Goal: Task Accomplishment & Management: Use online tool/utility

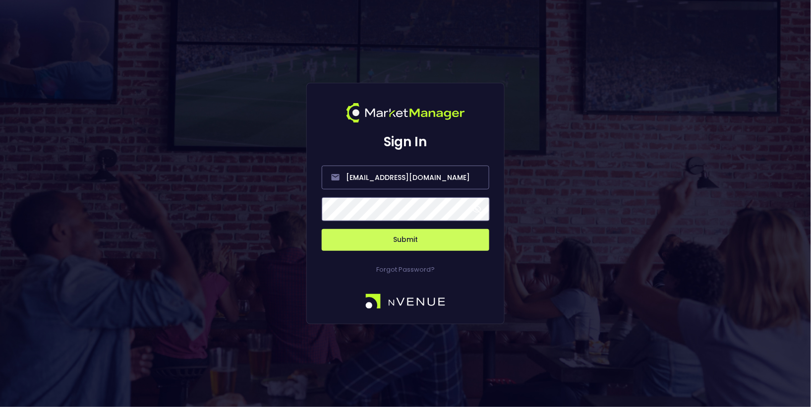
click at [406, 249] on button "Submit" at bounding box center [406, 240] width 168 height 22
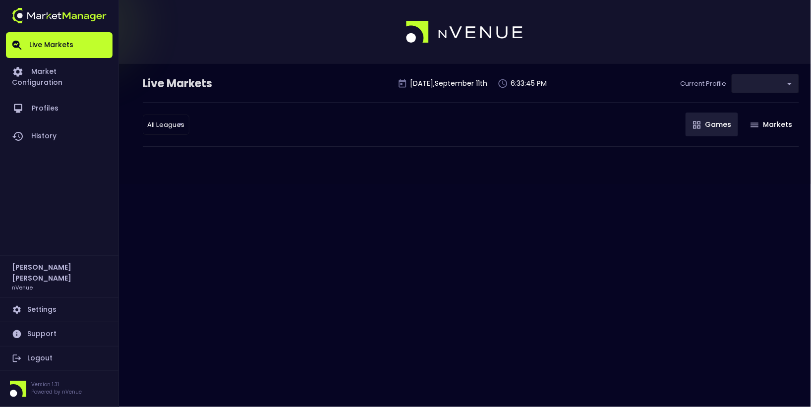
type input "9d8bad92-567c-44a6-ba12-e9bc101fa057"
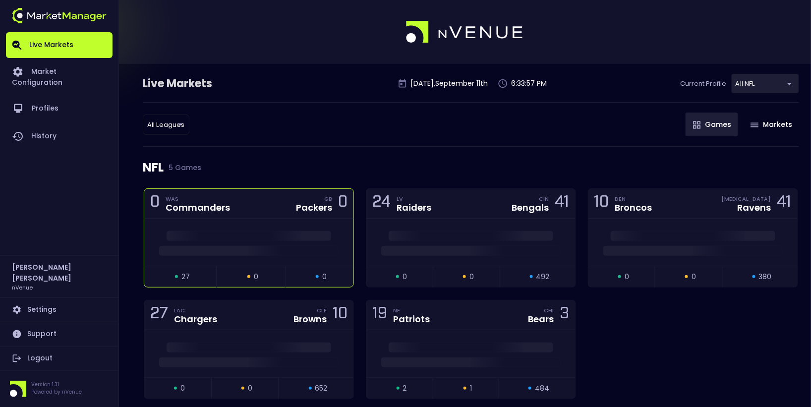
click at [278, 201] on div "0 WAS Commanders GB Packers 0" at bounding box center [248, 204] width 209 height 30
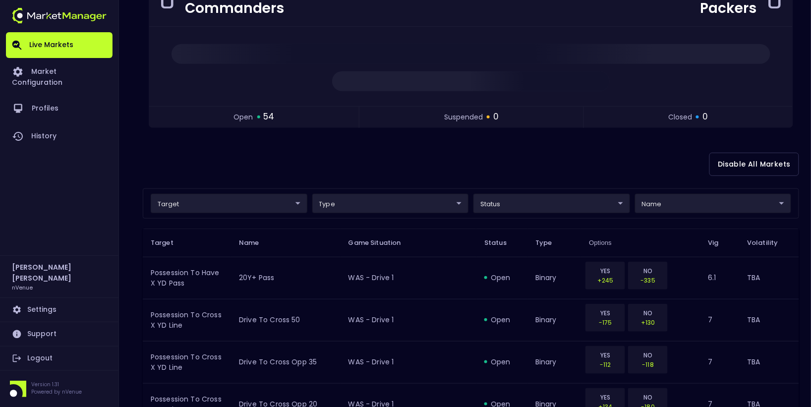
scroll to position [124, 0]
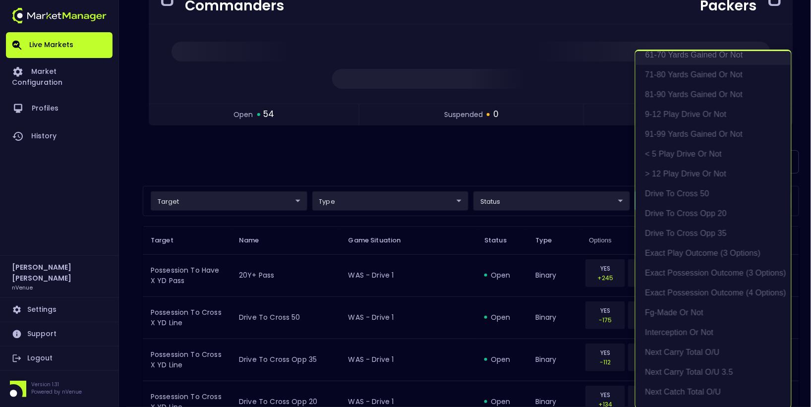
scroll to position [196, 0]
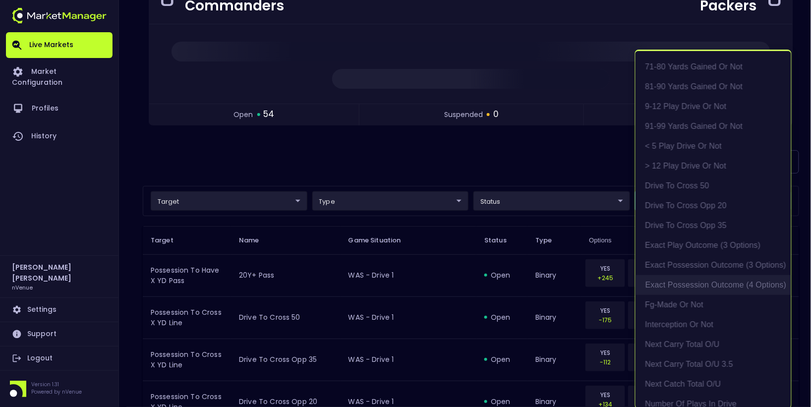
click at [705, 284] on li "exact possession outcome (4 options)" at bounding box center [713, 285] width 156 height 20
type input "Possession Result"
type input "group"
type input "exact possession outcome (4 options)"
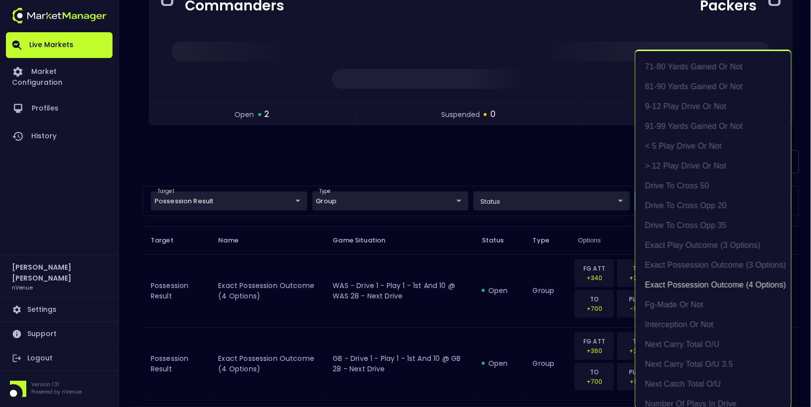
click at [497, 175] on div at bounding box center [405, 203] width 811 height 407
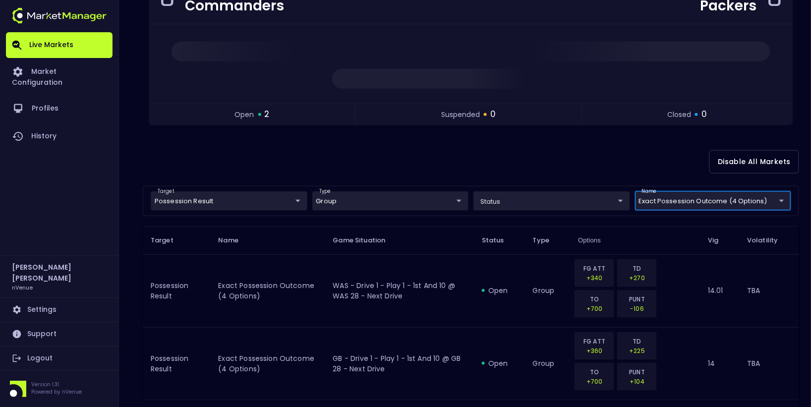
scroll to position [165, 0]
